Goal: Obtain resource: Download file/media

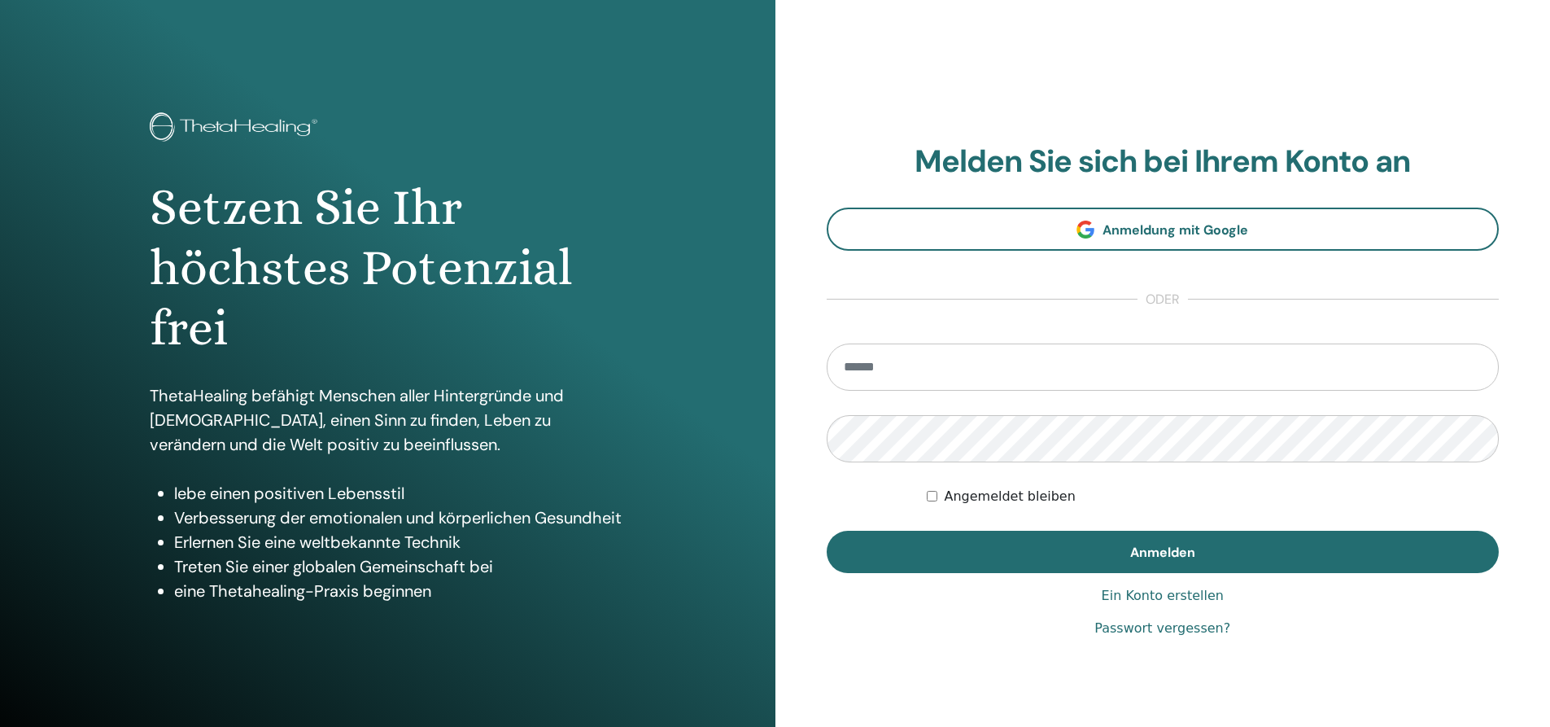
drag, startPoint x: 938, startPoint y: 389, endPoint x: 945, endPoint y: 382, distance: 10.4
click at [938, 389] on input "email" at bounding box center [1163, 366] width 673 height 47
type input "**********"
click at [827, 530] on button "Anmelden" at bounding box center [1163, 551] width 673 height 42
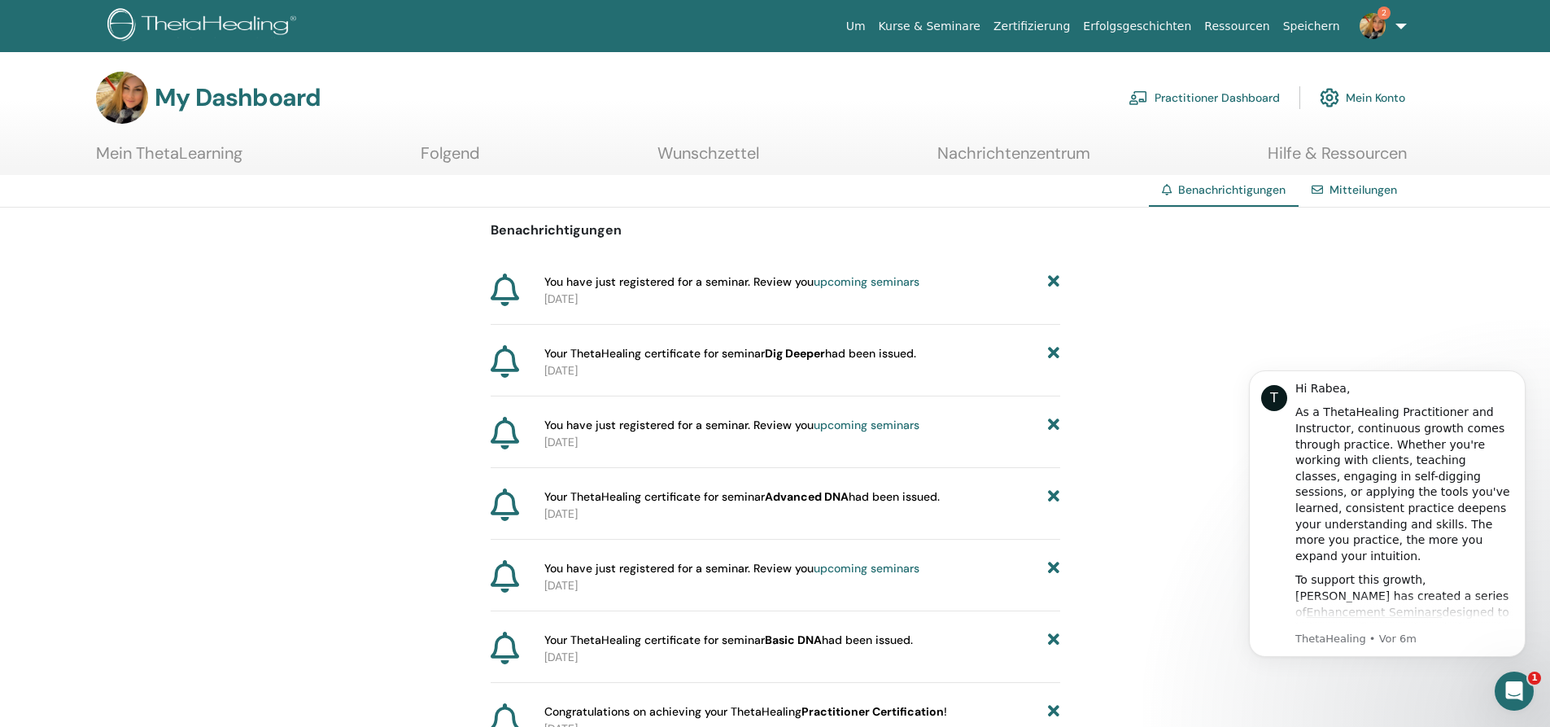
click at [1363, 31] on img at bounding box center [1373, 26] width 26 height 26
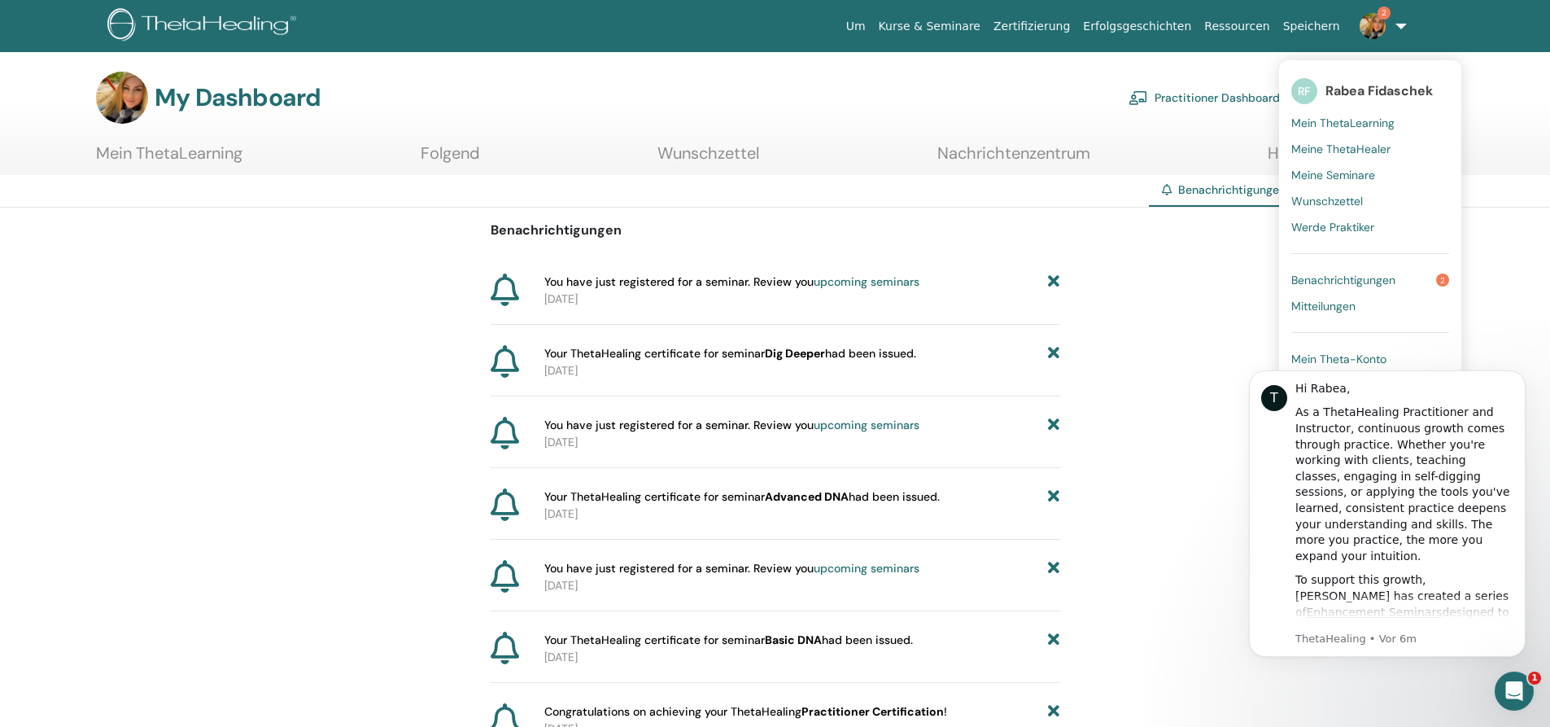
click at [1076, 19] on link "Zertifizierung" at bounding box center [1031, 26] width 89 height 30
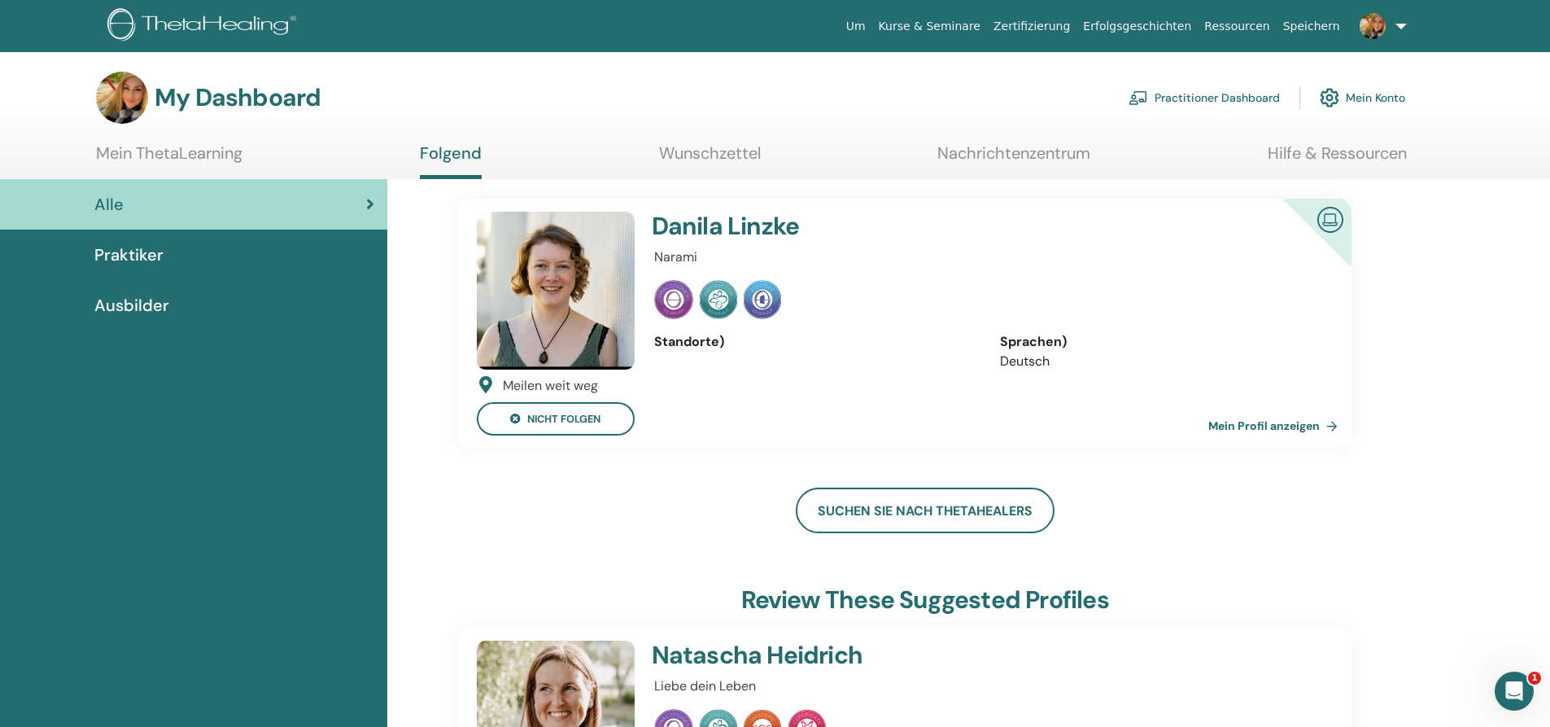
click at [1376, 98] on link "Mein Konto" at bounding box center [1362, 98] width 85 height 36
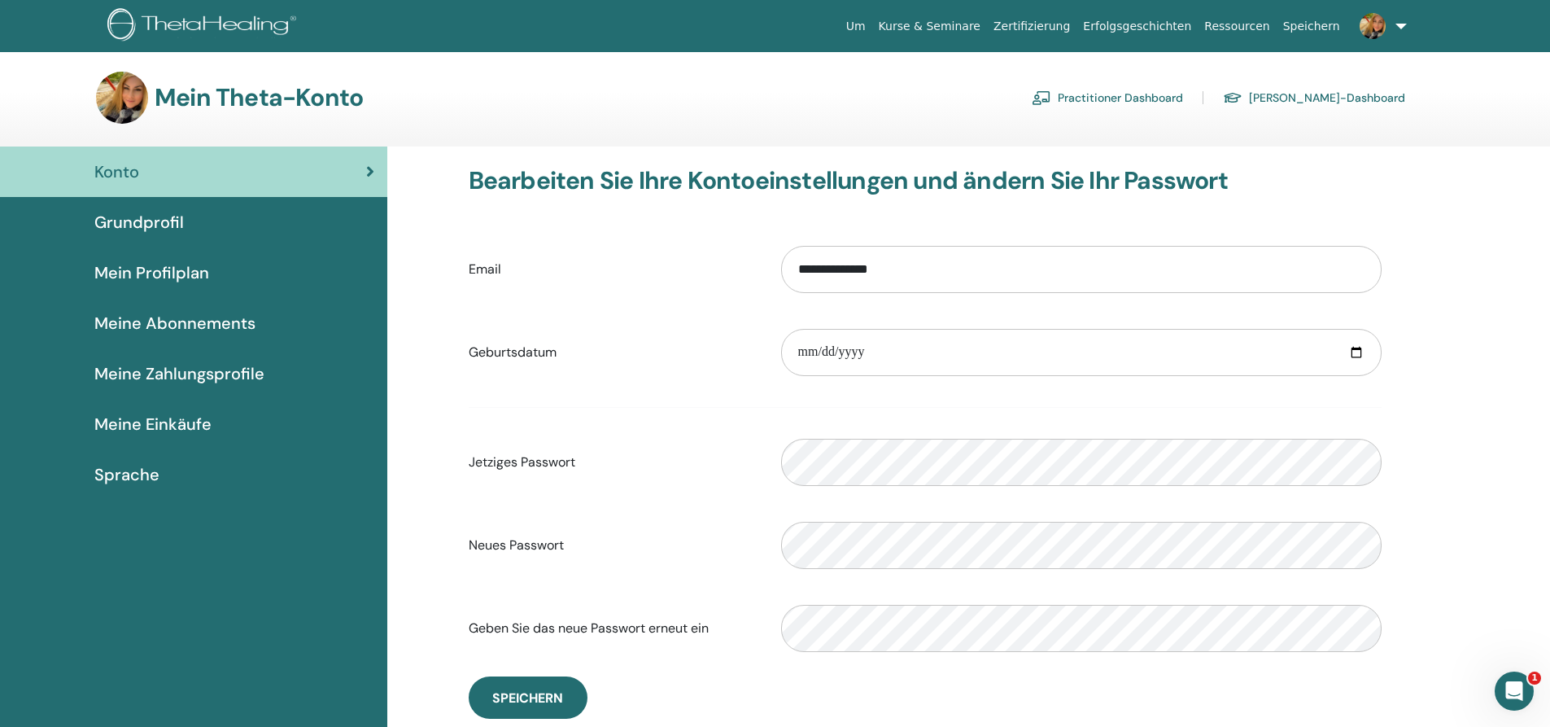
click at [1326, 28] on link "Speichern" at bounding box center [1312, 26] width 70 height 30
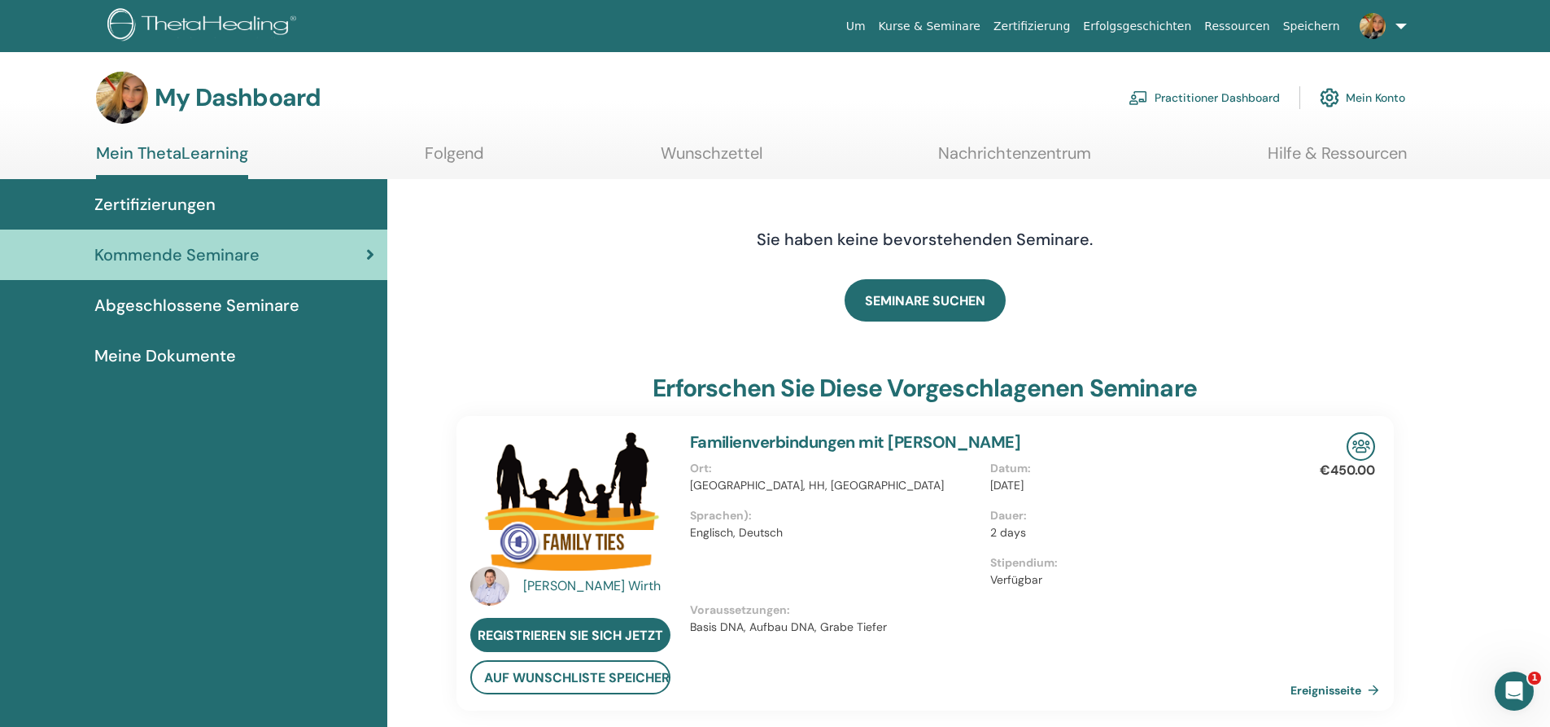
click at [160, 369] on link "Meine Dokumente" at bounding box center [193, 355] width 387 height 50
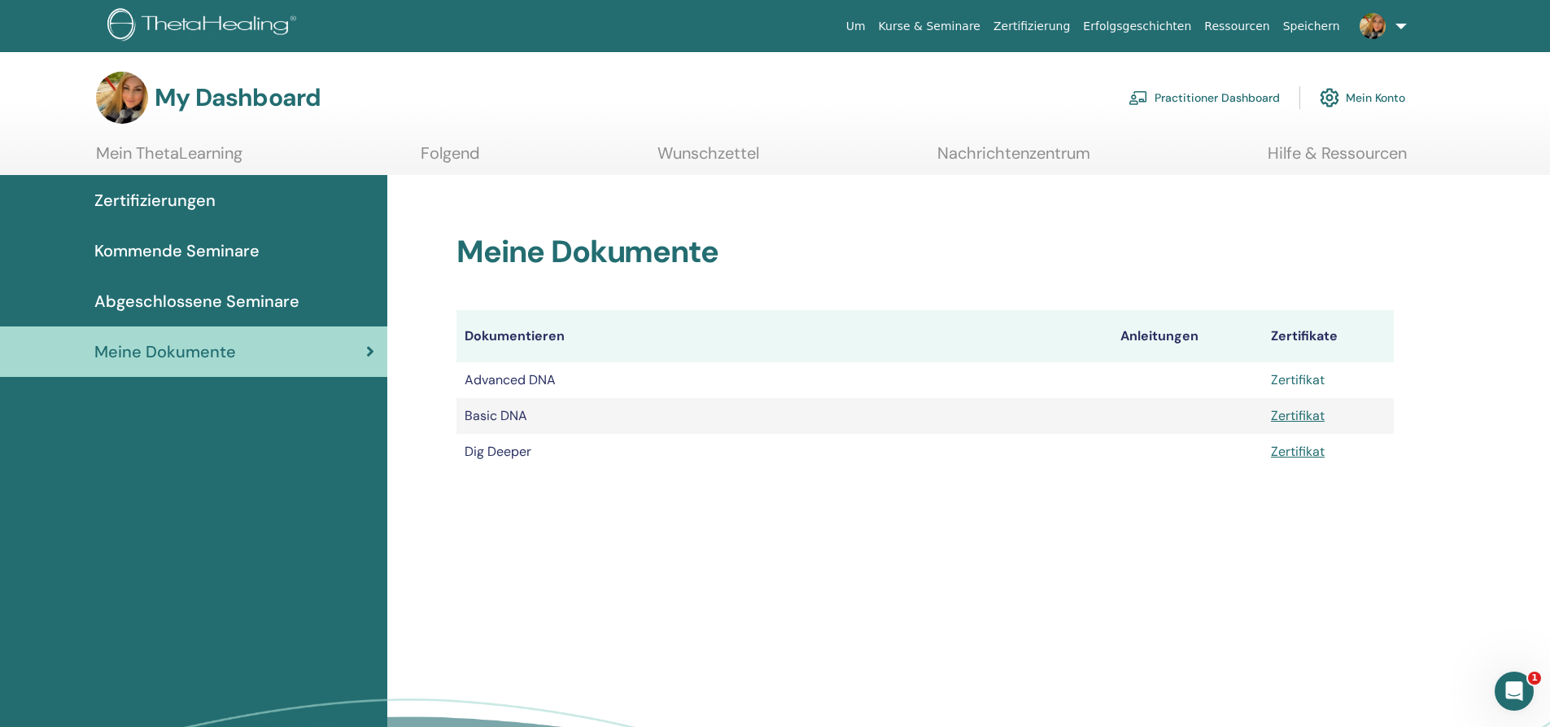
click at [1303, 373] on link "Zertifikat" at bounding box center [1298, 379] width 54 height 17
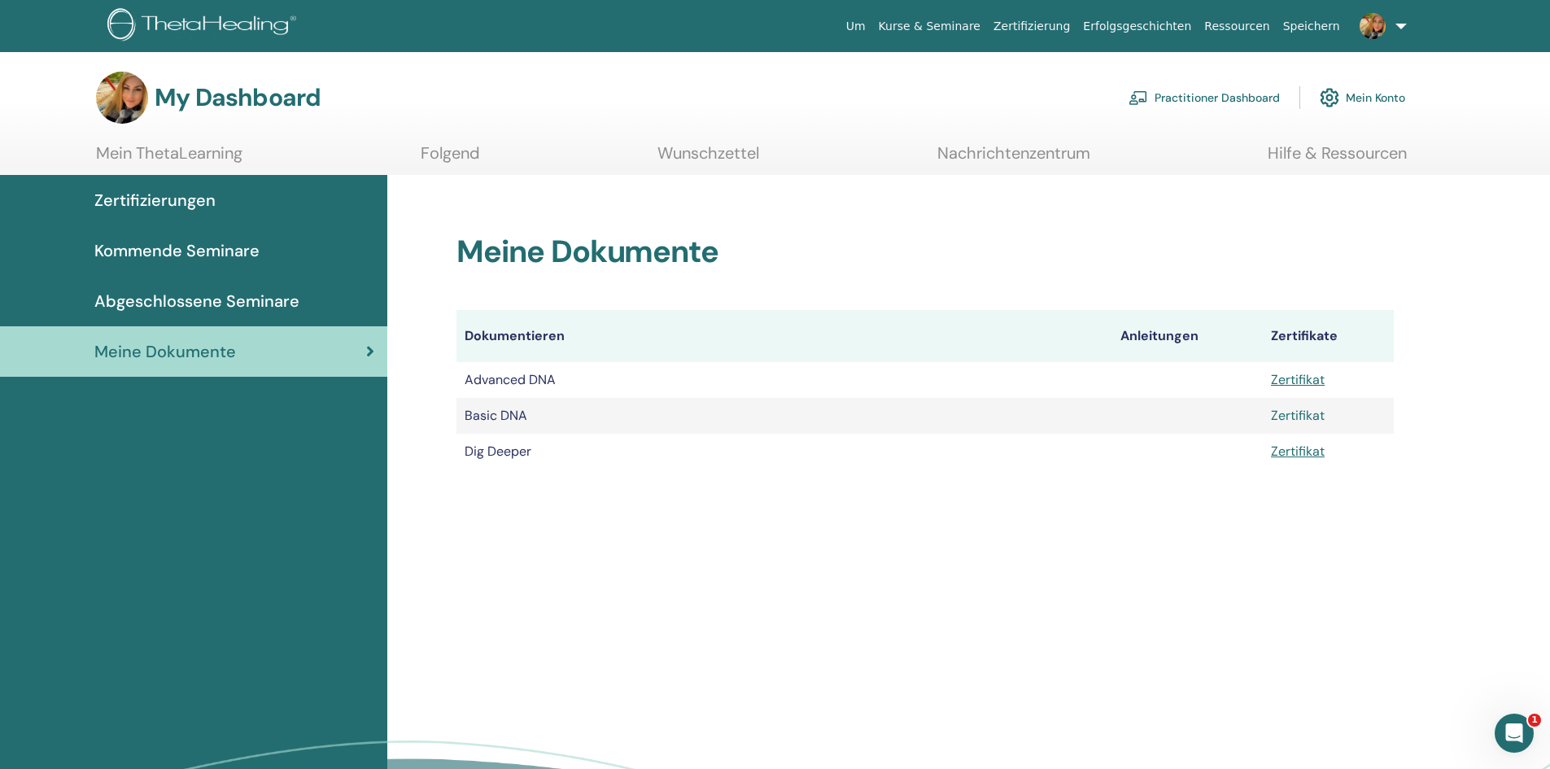
click at [1296, 420] on link "Zertifikat" at bounding box center [1298, 415] width 54 height 17
click at [1294, 450] on link "Zertifikat" at bounding box center [1298, 451] width 54 height 17
